Goal: Check status

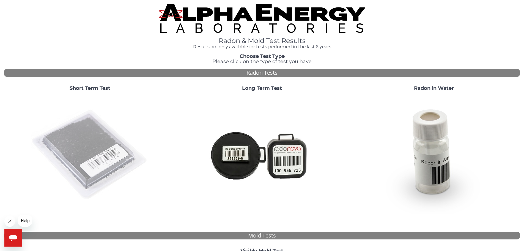
click at [97, 142] on img at bounding box center [90, 154] width 118 height 118
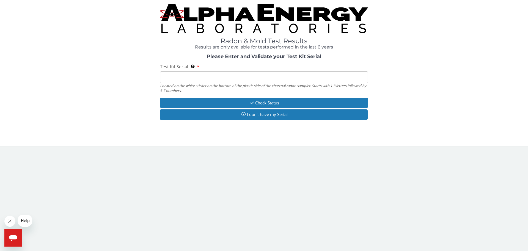
click at [210, 81] on input "Test Kit Serial Located on the white sticker on the bottom of the plastic side …" at bounding box center [264, 77] width 208 height 12
type input "RA200373"
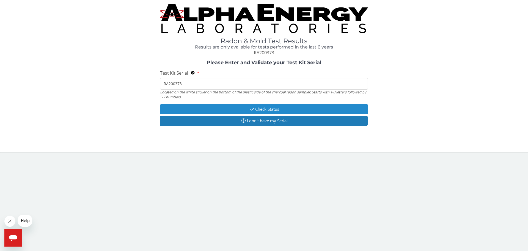
click at [243, 111] on button "Check Status" at bounding box center [264, 109] width 208 height 10
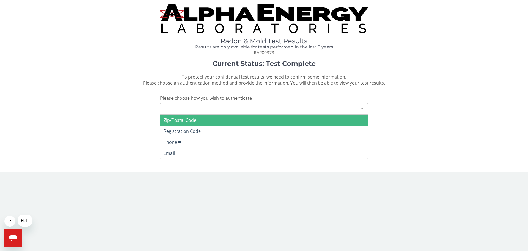
click at [362, 108] on div at bounding box center [362, 108] width 11 height 10
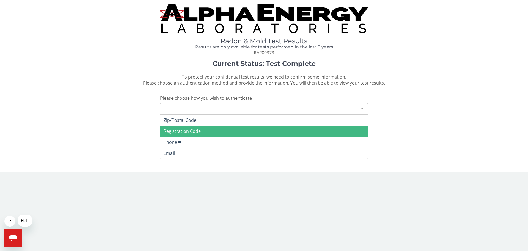
click at [313, 130] on span "Registration Code" at bounding box center [263, 130] width 207 height 11
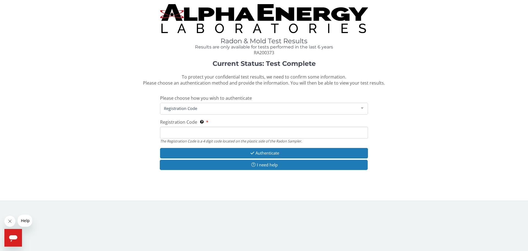
click at [393, 125] on div "Current Status: Test Complete To protect your confidential test results, we nee…" at bounding box center [264, 118] width 520 height 116
click at [362, 109] on div at bounding box center [362, 108] width 11 height 10
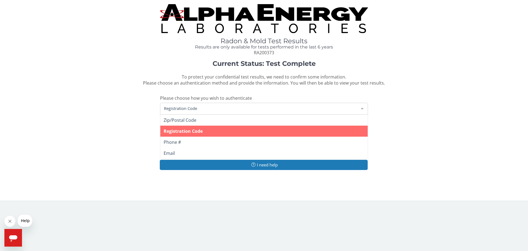
click at [405, 121] on div "Current Status: Test Complete To protect your confidential test results, we nee…" at bounding box center [264, 118] width 520 height 116
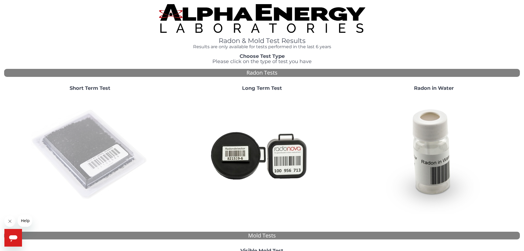
click at [79, 143] on img at bounding box center [90, 154] width 118 height 118
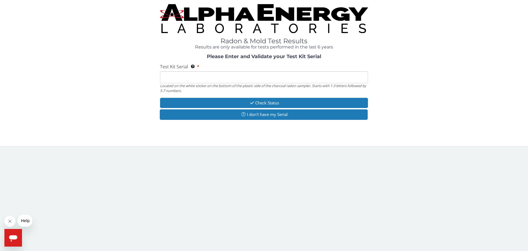
click at [220, 78] on input "Test Kit Serial Located on the white sticker on the bottom of the plastic side …" at bounding box center [264, 77] width 208 height 12
type input "RA200373"
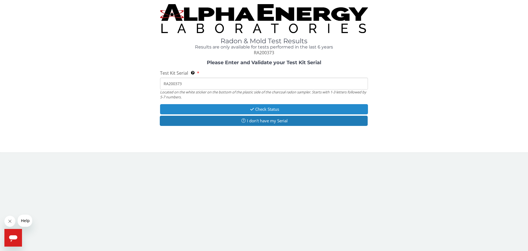
click at [266, 110] on button "Check Status" at bounding box center [264, 109] width 208 height 10
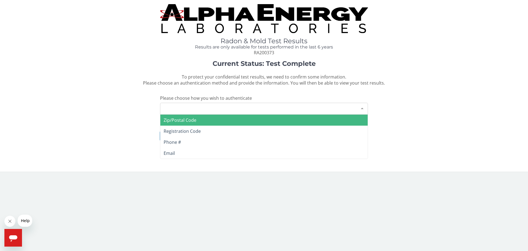
click at [364, 109] on div at bounding box center [362, 108] width 11 height 10
click at [321, 119] on span "Zip/Postal Code" at bounding box center [263, 119] width 207 height 11
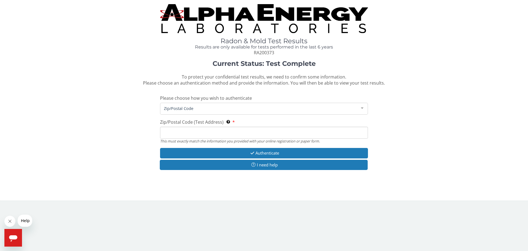
click at [298, 109] on span "Zip/Postal Code" at bounding box center [260, 108] width 194 height 6
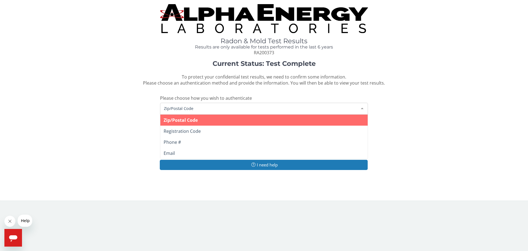
click at [299, 109] on span "Zip/Postal Code" at bounding box center [260, 108] width 194 height 6
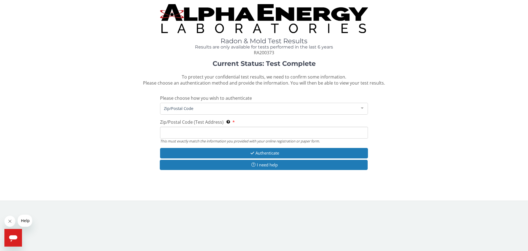
click at [281, 136] on input "Zip/Postal Code (Test Address) This must exactly match the information you prov…" at bounding box center [264, 133] width 208 height 12
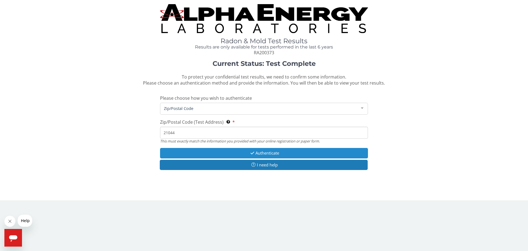
type input "21044"
click at [281, 154] on button "Authenticate" at bounding box center [264, 153] width 208 height 10
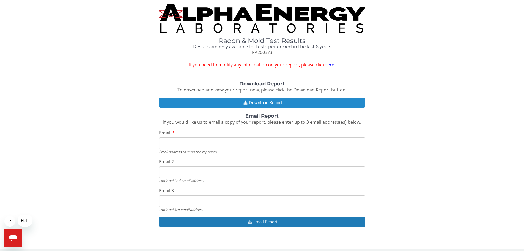
click at [273, 104] on button "Download Report" at bounding box center [262, 102] width 206 height 10
